Goal: Task Accomplishment & Management: Manage account settings

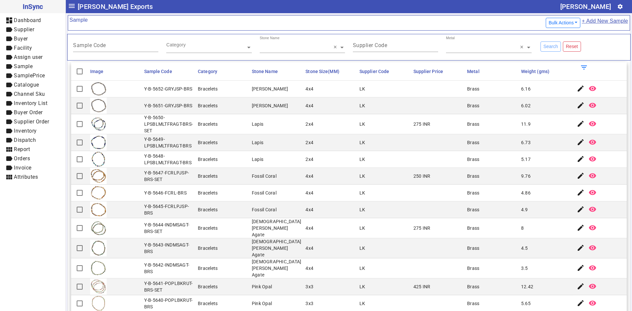
scroll to position [66, 0]
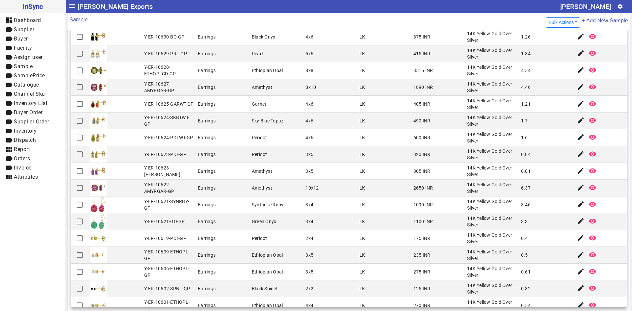
scroll to position [230, 0]
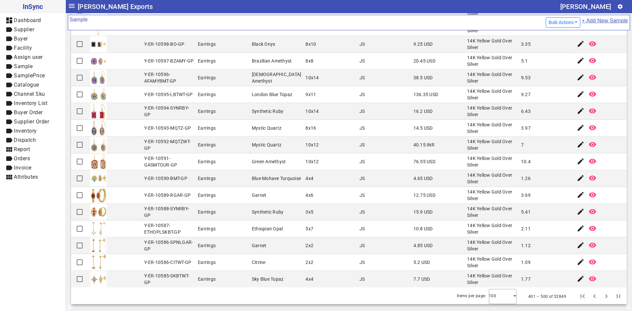
scroll to position [1404, 0]
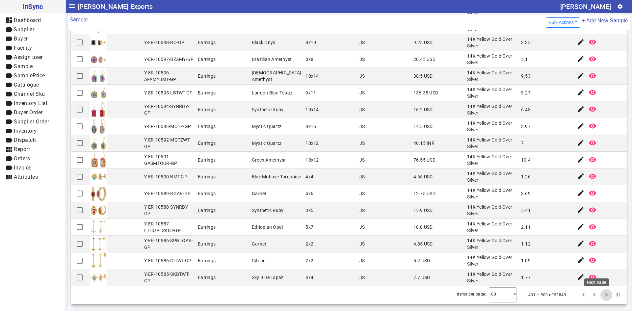
click at [598, 294] on span "Next page" at bounding box center [606, 295] width 16 height 16
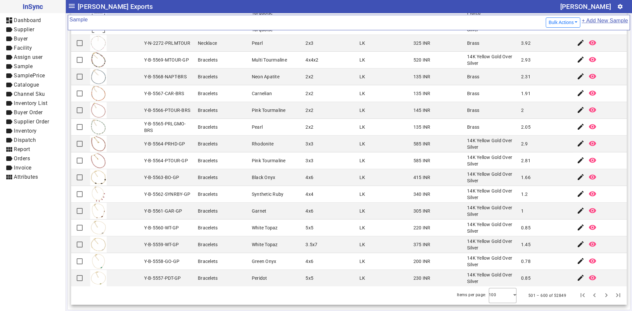
scroll to position [69, 0]
click at [598, 299] on span "Next page" at bounding box center [606, 295] width 16 height 16
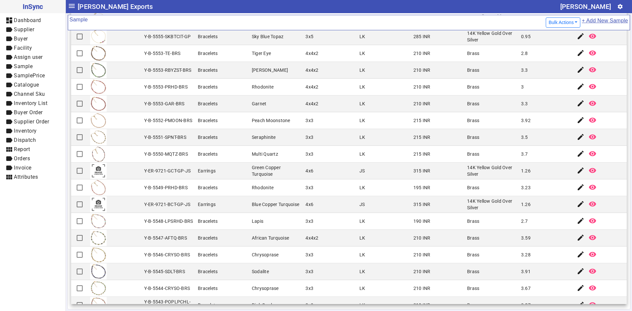
scroll to position [33, 0]
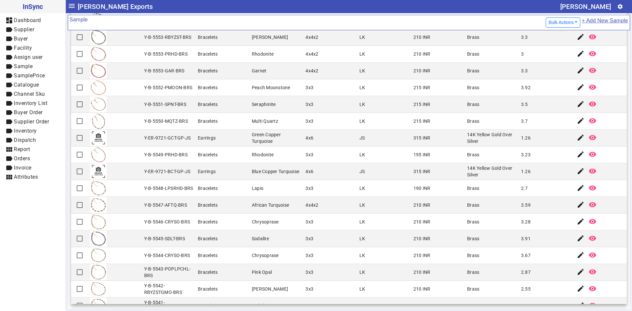
click at [411, 188] on mat-cell "190 INR" at bounding box center [438, 188] width 54 height 17
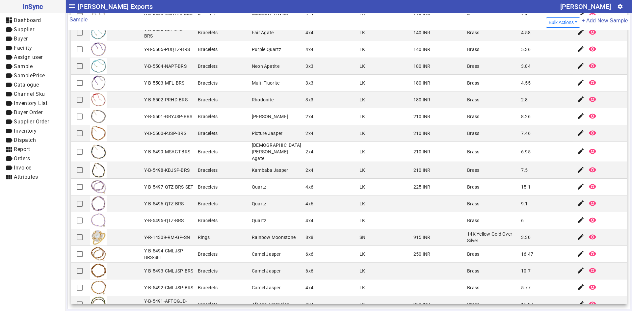
scroll to position [987, 0]
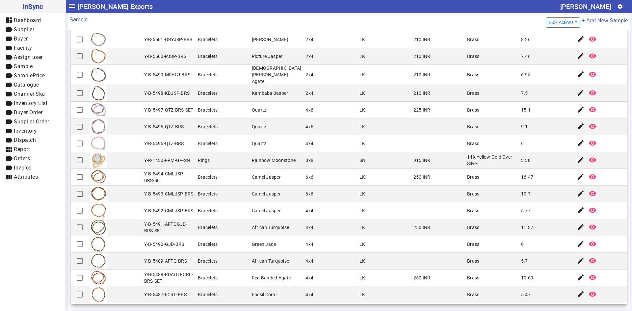
click at [487, 236] on mat-cell "Brass" at bounding box center [492, 244] width 54 height 17
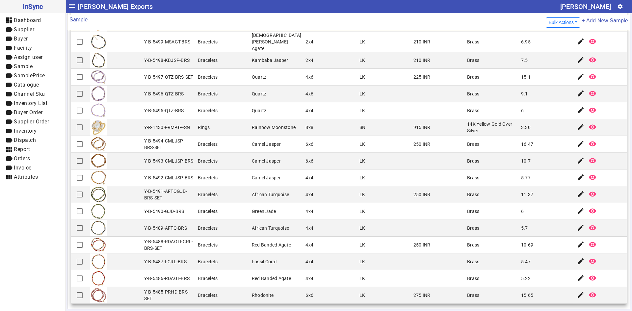
click at [432, 195] on mat-cell "250 INR" at bounding box center [438, 194] width 54 height 17
click at [272, 231] on mat-cell "African Turquoise" at bounding box center [277, 228] width 54 height 17
click at [316, 253] on mat-cell "4x4" at bounding box center [330, 261] width 54 height 17
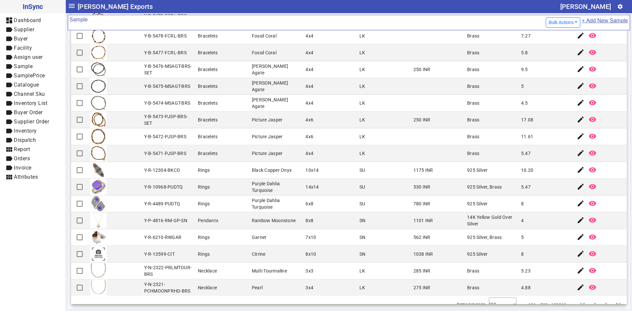
scroll to position [1404, 0]
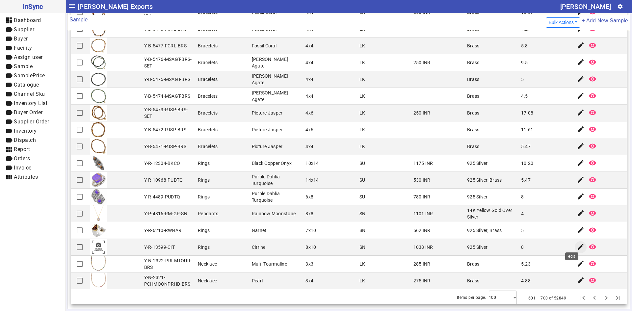
click at [577, 245] on mat-icon "edit" at bounding box center [581, 247] width 8 height 8
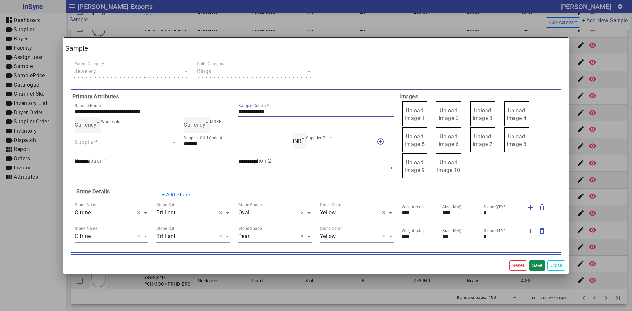
drag, startPoint x: 276, startPoint y: 111, endPoint x: 233, endPoint y: 112, distance: 42.8
click at [234, 112] on div "**********" at bounding box center [316, 109] width 164 height 16
drag, startPoint x: 233, startPoint y: 111, endPoint x: 284, endPoint y: 104, distance: 51.6
click at [284, 104] on div "**********" at bounding box center [316, 109] width 156 height 16
click at [419, 115] on label "Upload Image 1" at bounding box center [414, 113] width 25 height 25
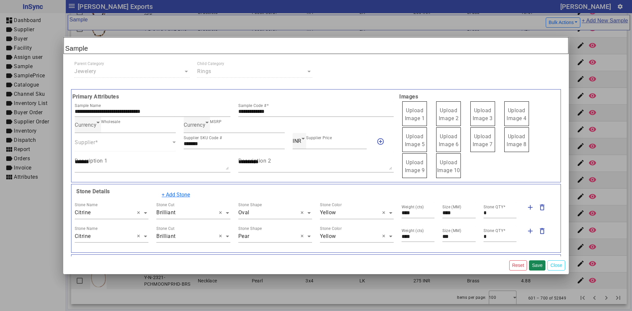
click at [419, 115] on label "Upload Image 1" at bounding box center [414, 113] width 25 height 25
click at [0, 0] on input "Upload Image 1" at bounding box center [0, 0] width 0 height 0
click at [560, 268] on button "Close" at bounding box center [556, 265] width 18 height 10
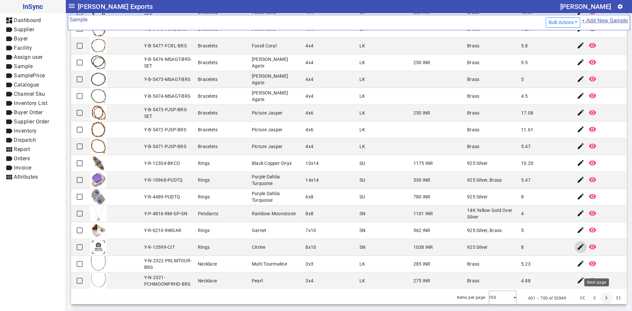
click at [598, 297] on span "Next page" at bounding box center [606, 298] width 16 height 16
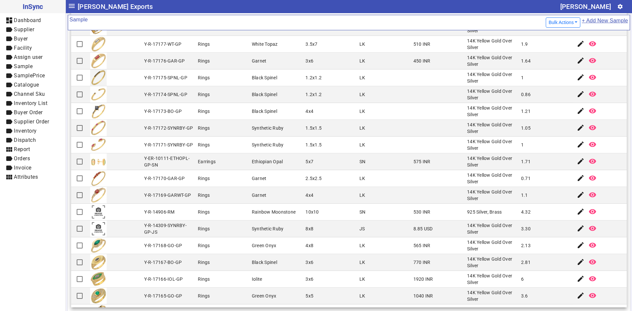
scroll to position [329, 0]
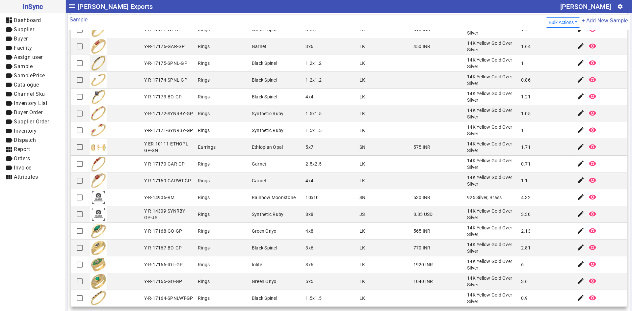
click at [221, 273] on mat-cell "Rings" at bounding box center [223, 281] width 54 height 17
